Goal: Browse casually

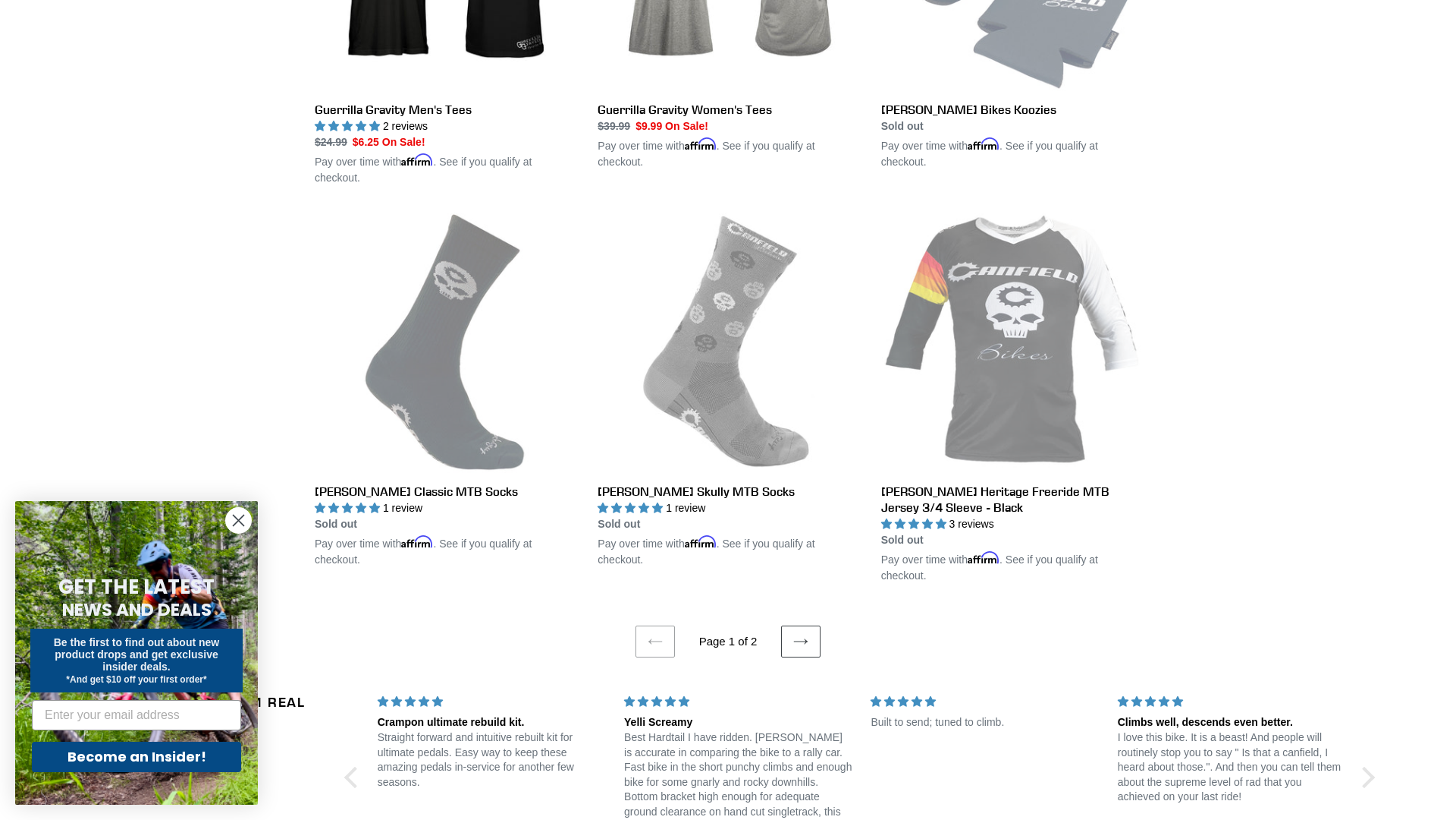
scroll to position [3359, 0]
